Goal: Task Accomplishment & Management: Manage account settings

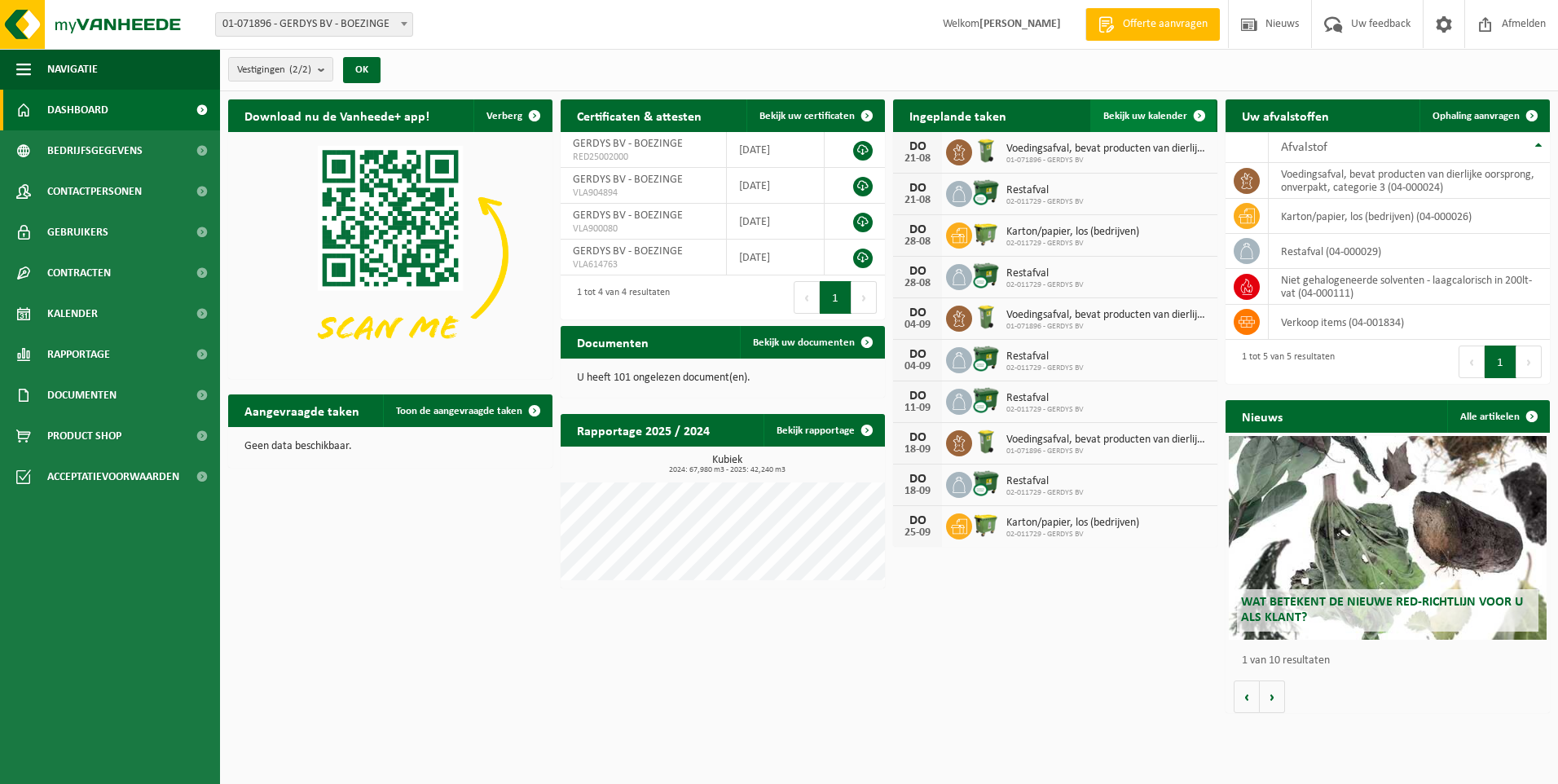
click at [1145, 115] on span "Bekijk uw kalender" at bounding box center [1145, 116] width 84 height 11
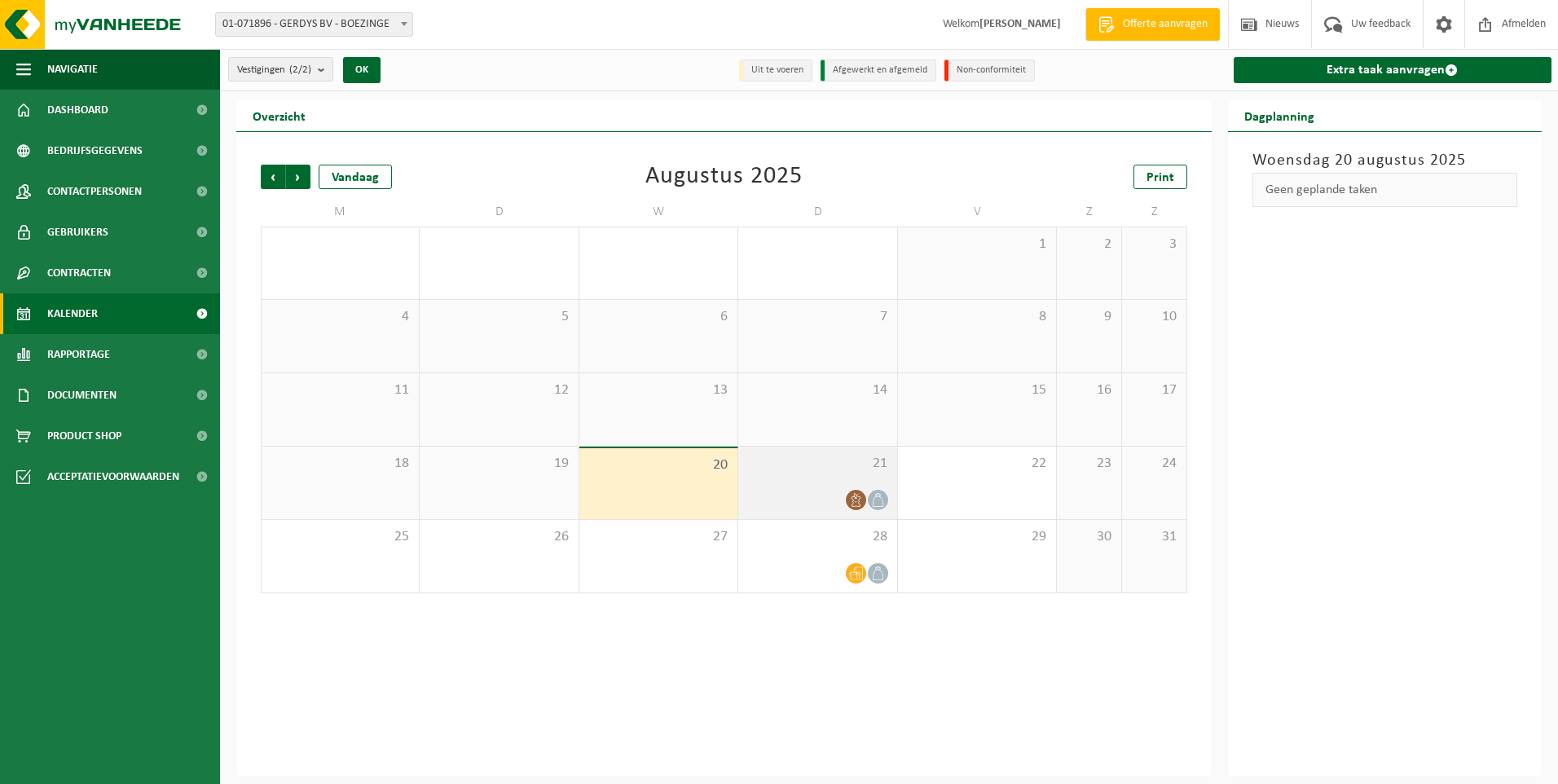
click at [876, 499] on icon at bounding box center [878, 500] width 14 height 14
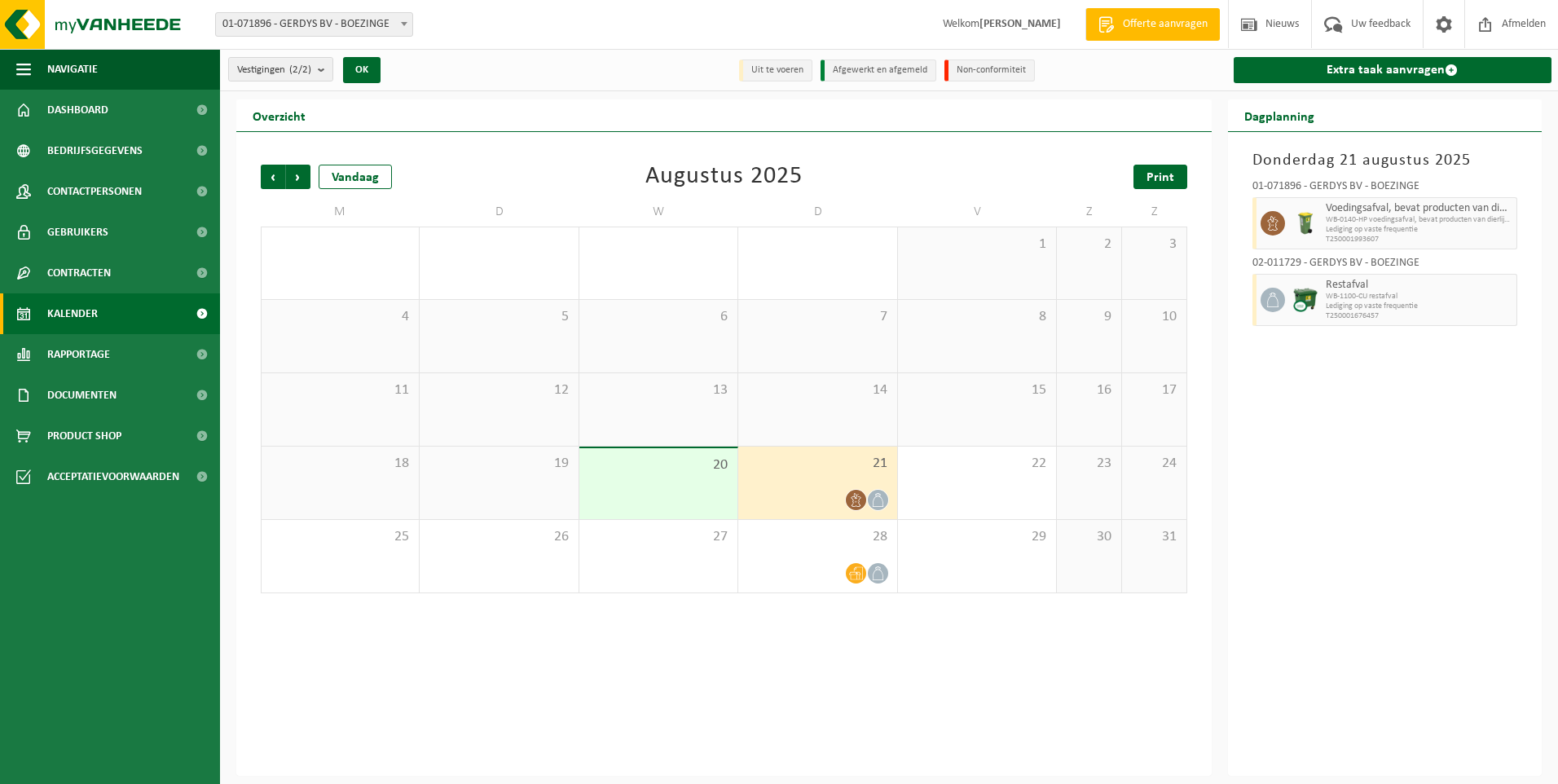
click at [1155, 174] on span "Print" at bounding box center [1160, 177] width 28 height 13
